Goal: Task Accomplishment & Management: Manage account settings

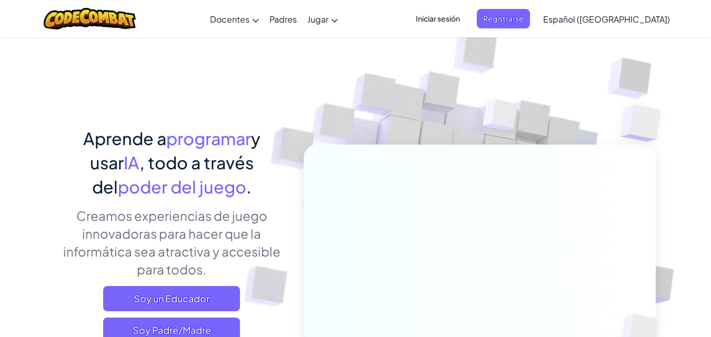
click at [449, 13] on span "Iniciar sesión" at bounding box center [437, 18] width 57 height 19
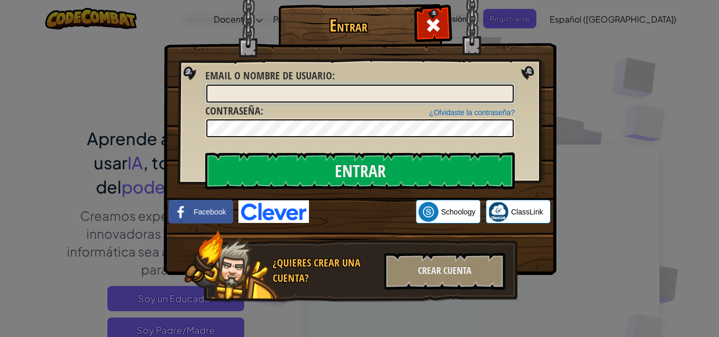
click at [377, 98] on input "Email o Nombre de usuario :" at bounding box center [359, 94] width 307 height 18
type input "[PERSON_NAME]"
click at [205, 153] on input "Entrar" at bounding box center [359, 171] width 309 height 37
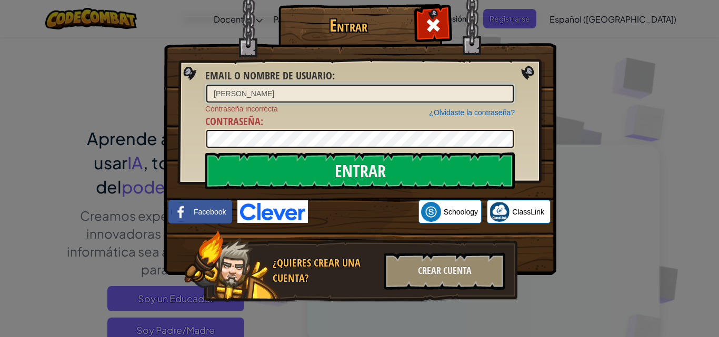
click at [296, 98] on input "[PERSON_NAME]" at bounding box center [359, 94] width 307 height 18
click at [205, 153] on input "Entrar" at bounding box center [359, 171] width 309 height 37
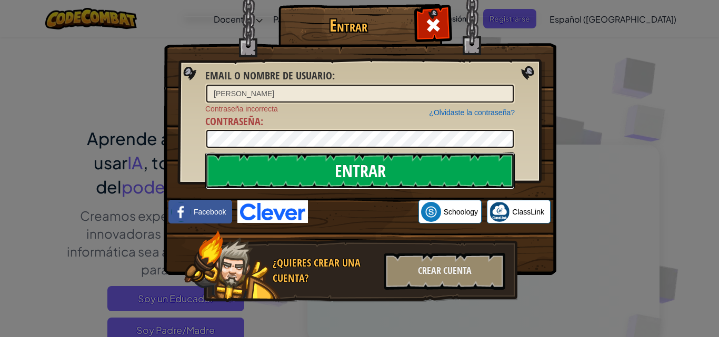
click at [239, 176] on input "Entrar" at bounding box center [359, 171] width 309 height 37
click at [243, 170] on input "Entrar" at bounding box center [359, 171] width 309 height 37
click at [244, 170] on input "Entrar" at bounding box center [359, 171] width 309 height 37
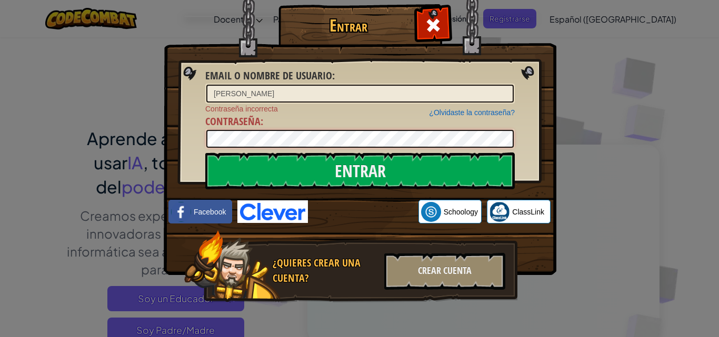
click at [205, 153] on input "Entrar" at bounding box center [359, 171] width 309 height 37
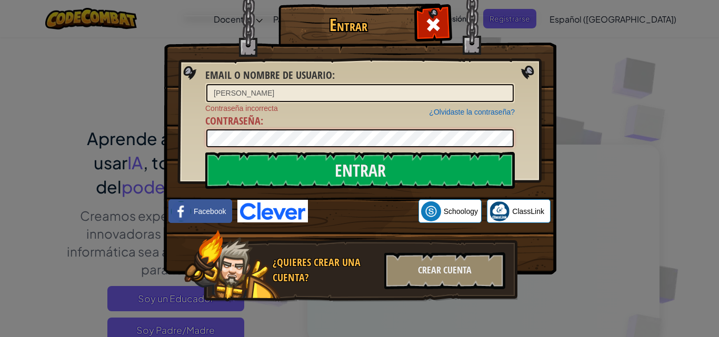
click at [205, 152] on input "Entrar" at bounding box center [359, 170] width 309 height 37
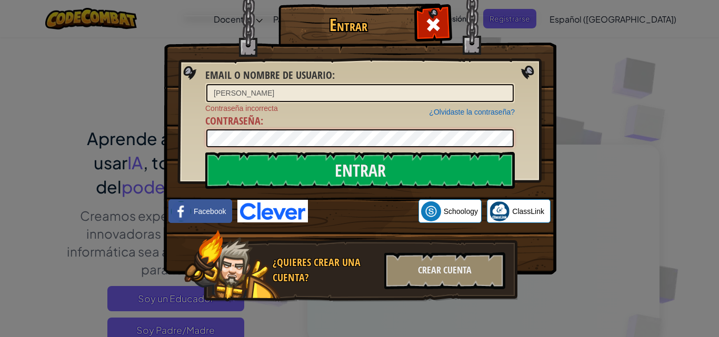
click at [205, 152] on input "Entrar" at bounding box center [359, 170] width 309 height 37
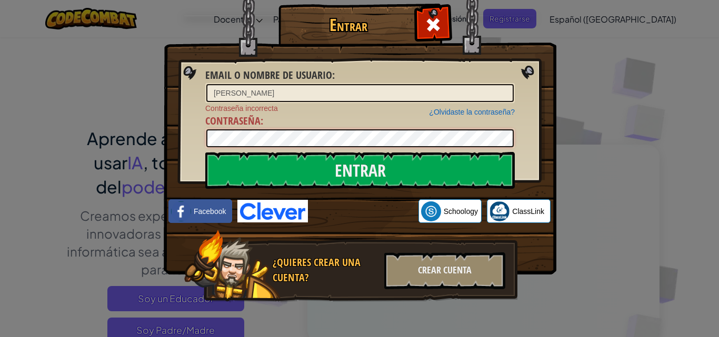
click at [205, 152] on input "Entrar" at bounding box center [359, 170] width 309 height 37
